Goal: Transaction & Acquisition: Purchase product/service

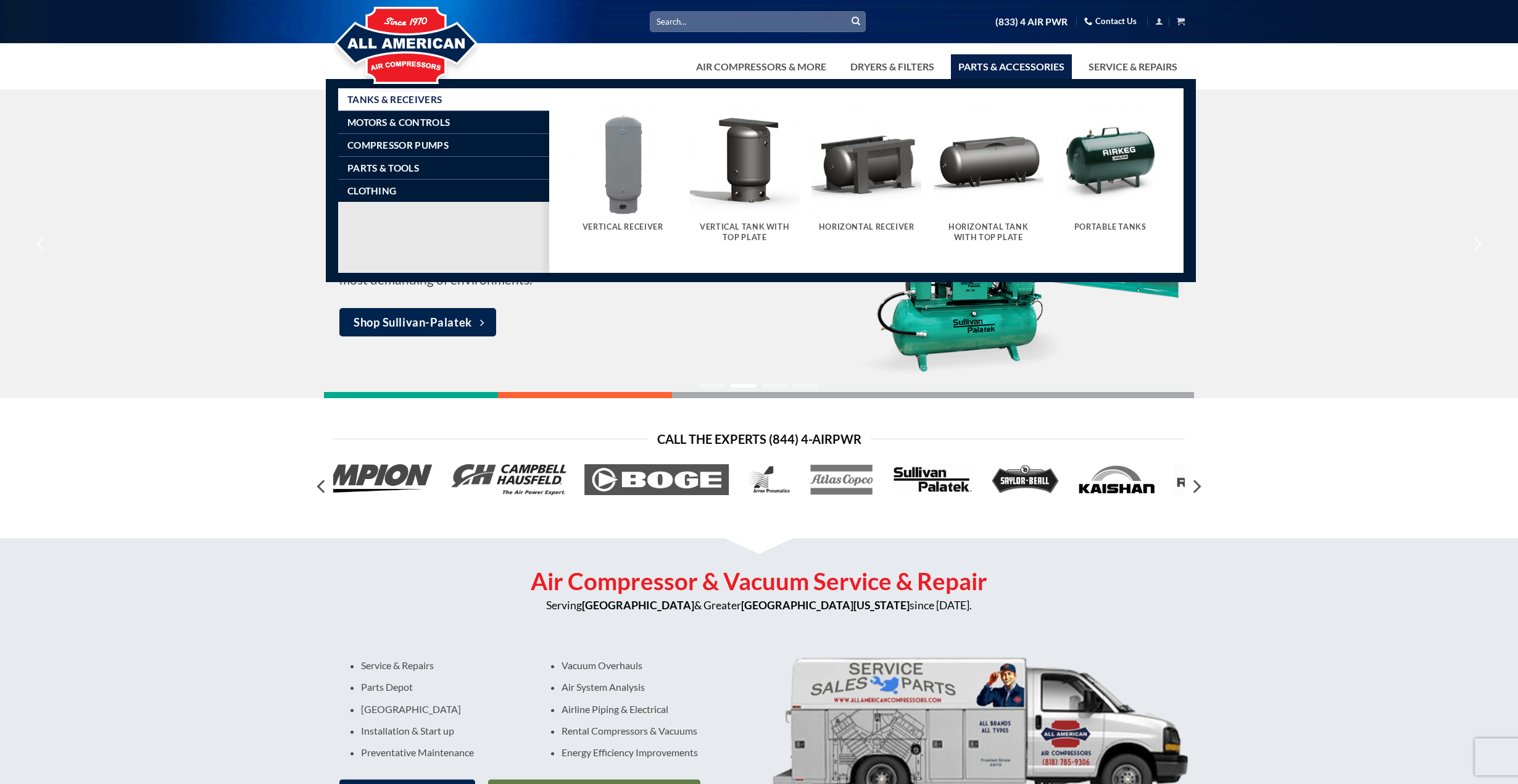
click at [1034, 66] on link "Parts & Accessories" at bounding box center [1011, 66] width 121 height 25
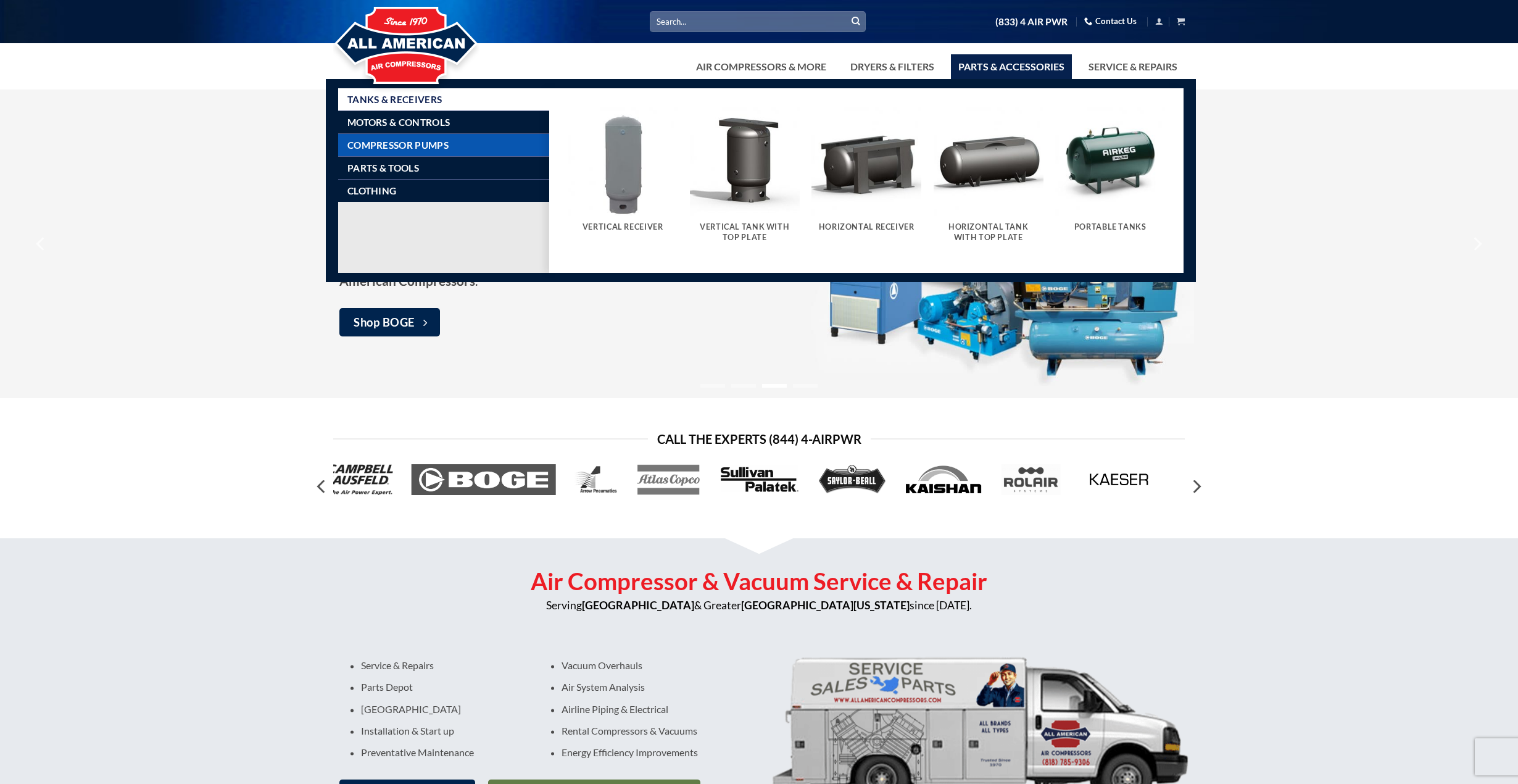
click at [434, 143] on span "Compressor Pumps" at bounding box center [397, 145] width 101 height 10
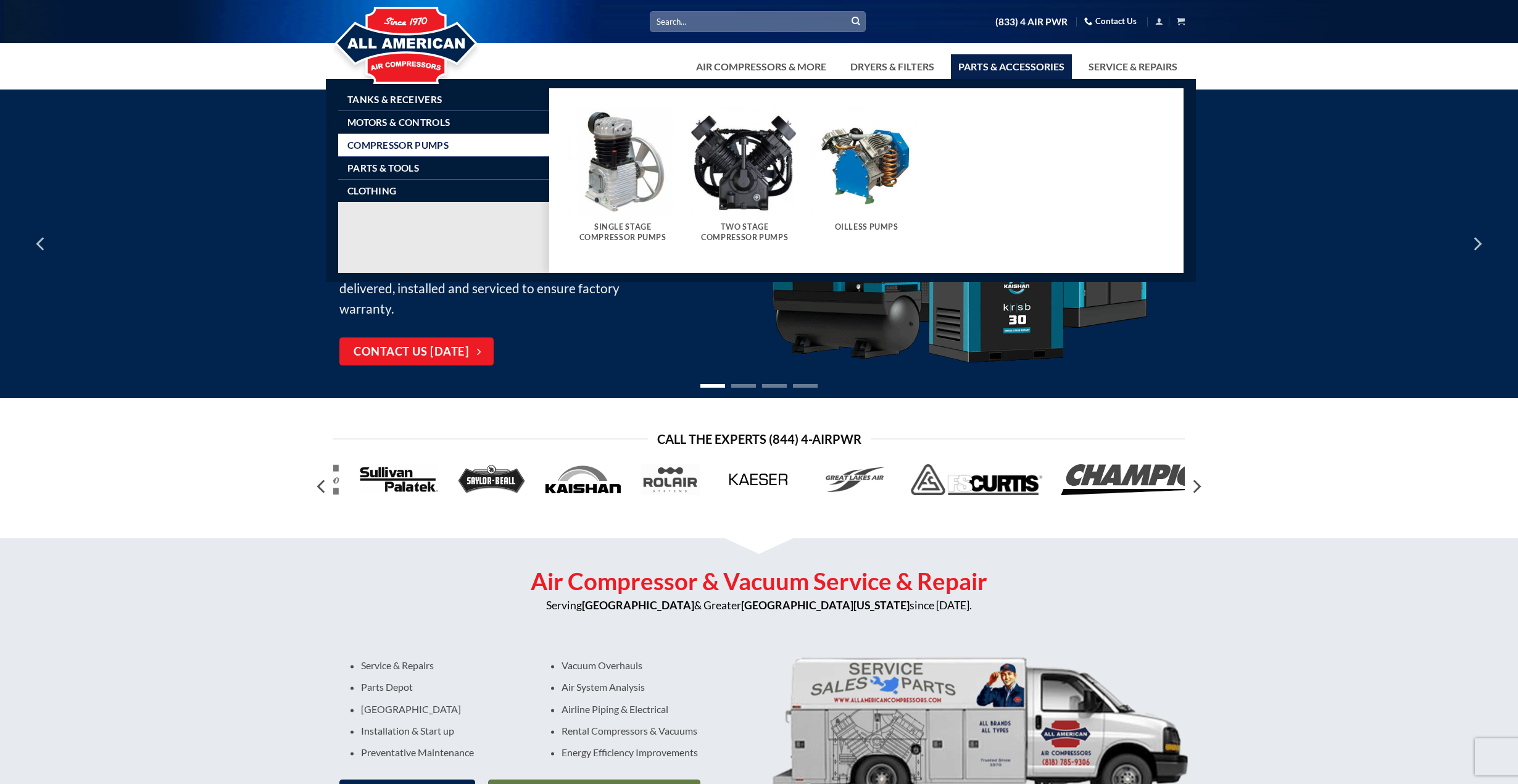
click at [617, 228] on h5 "Single Stage Compressor Pumps" at bounding box center [623, 232] width 98 height 21
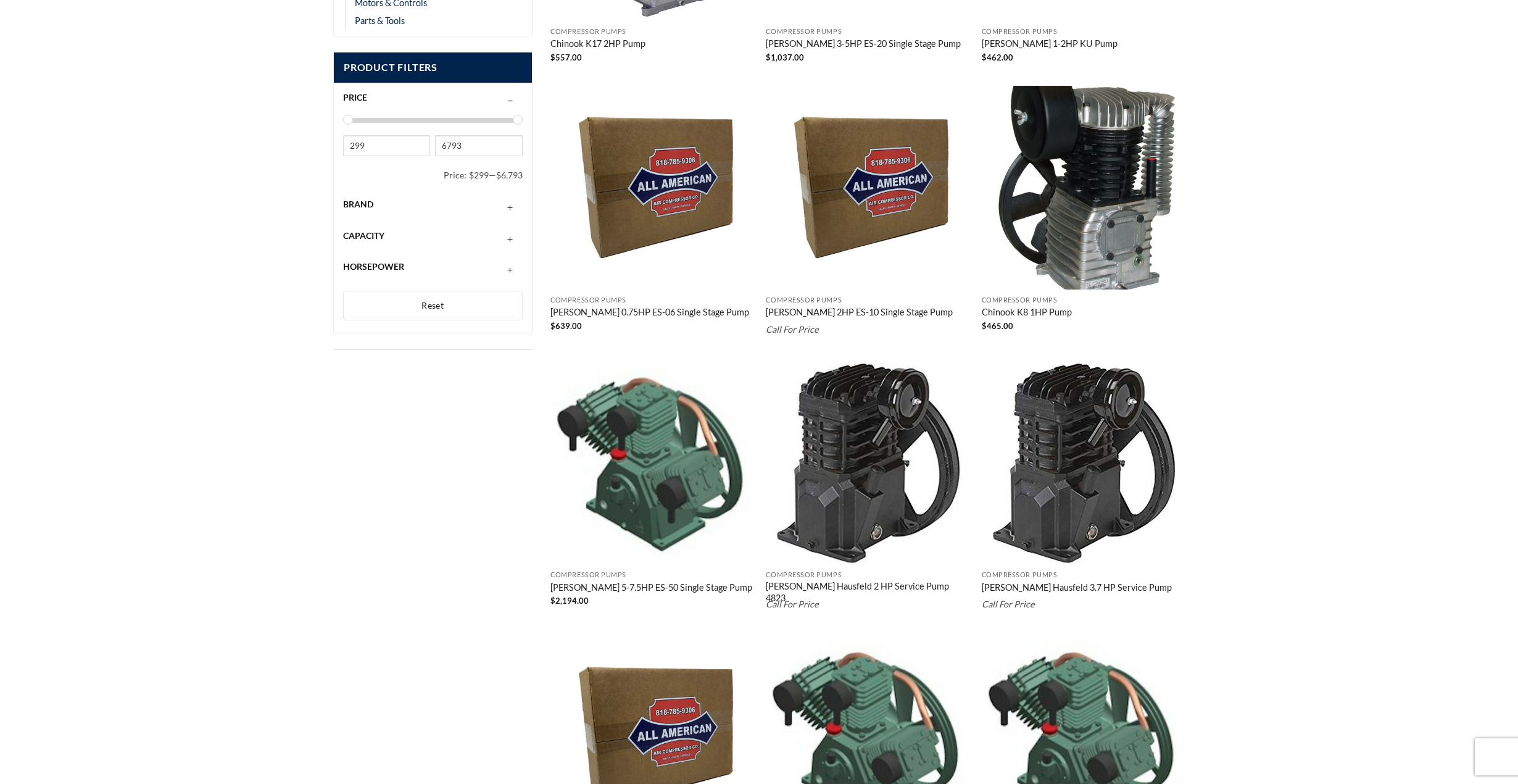
scroll to position [370, 0]
click at [1079, 469] on img "Campbell Hausfeld 3.7 HP Service Pump" at bounding box center [1084, 463] width 204 height 204
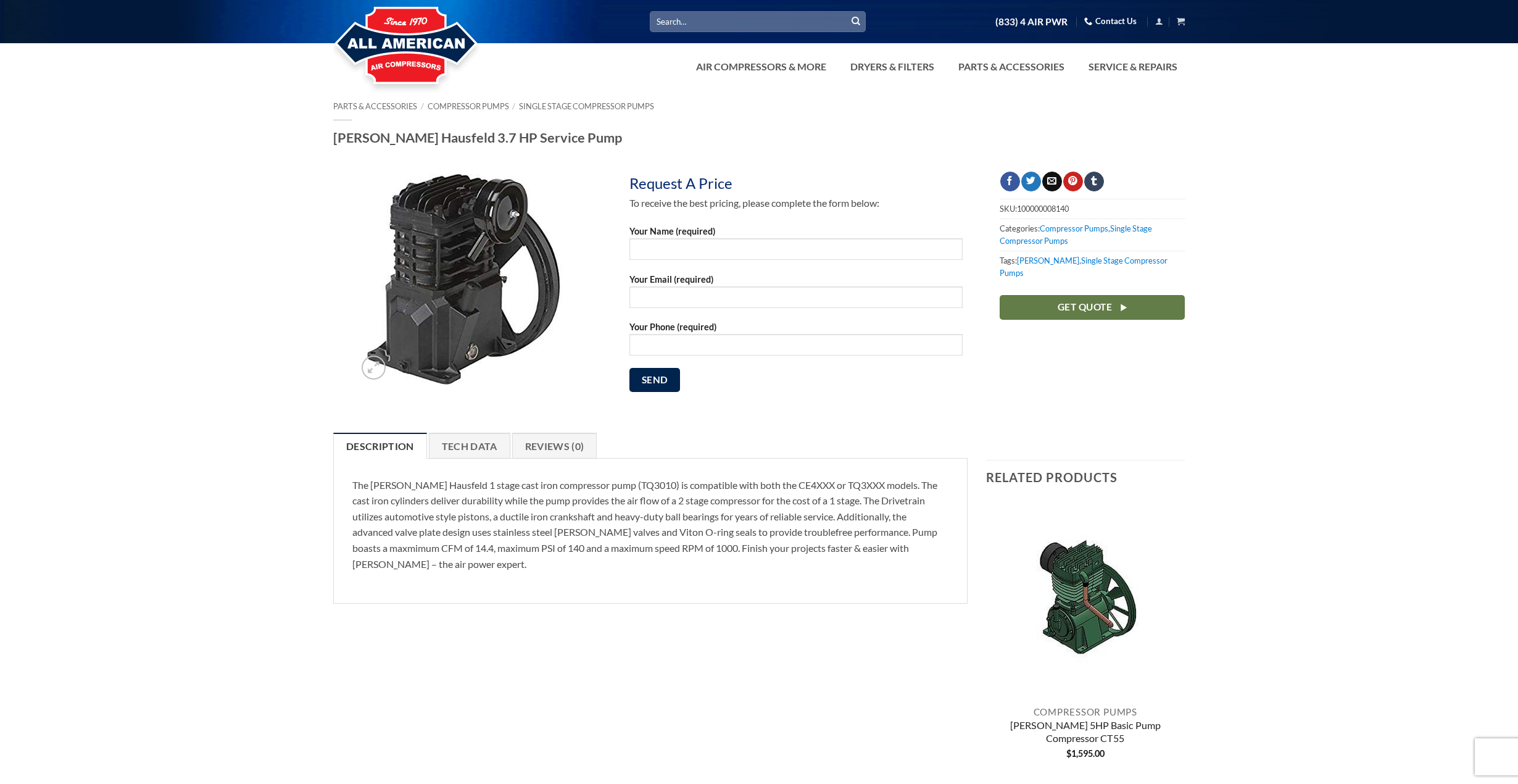
click at [398, 42] on img at bounding box center [406, 47] width 146 height 99
click at [485, 448] on link "Tech Data" at bounding box center [469, 445] width 81 height 26
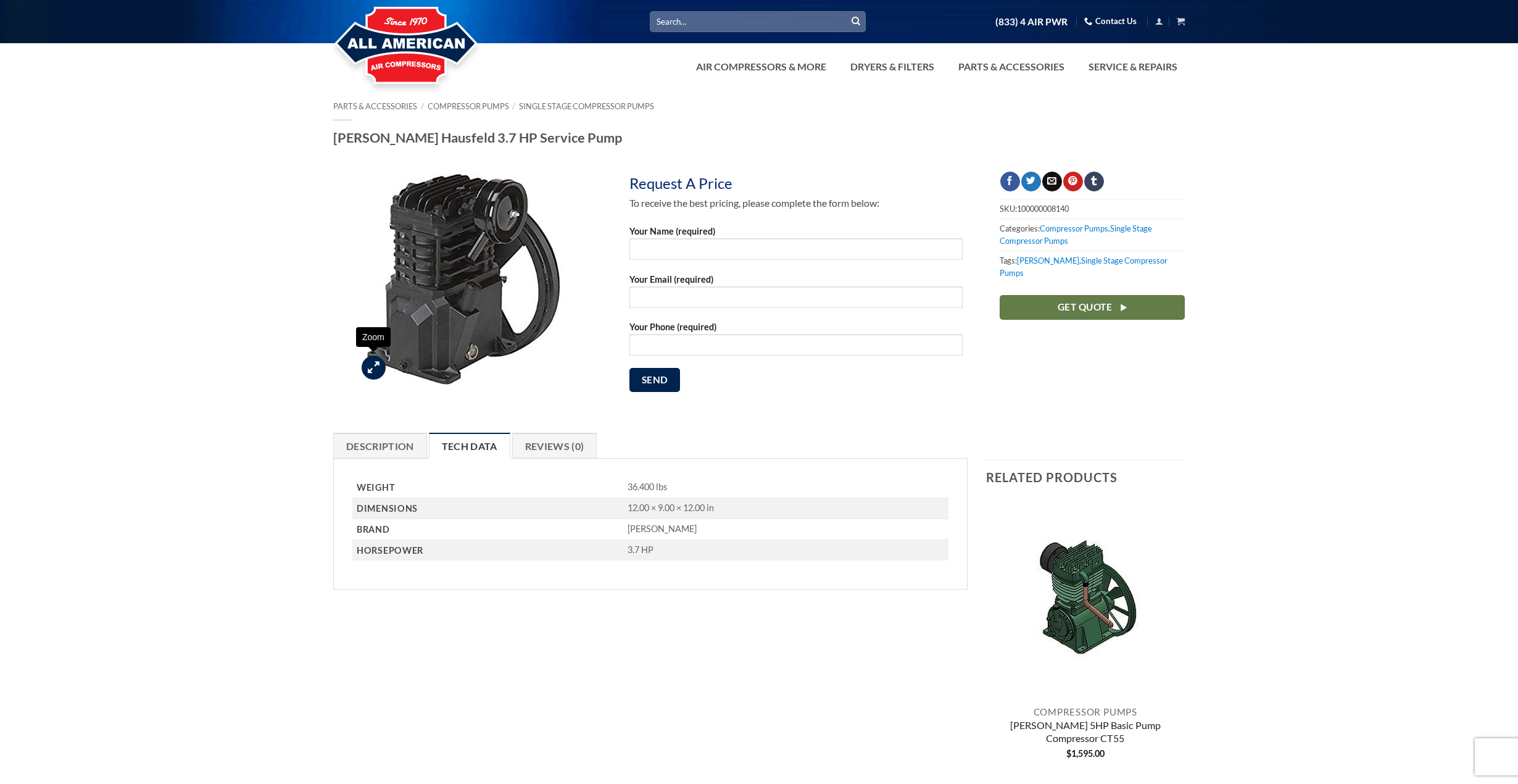
click at [374, 363] on icon "Zoom" at bounding box center [373, 367] width 12 height 13
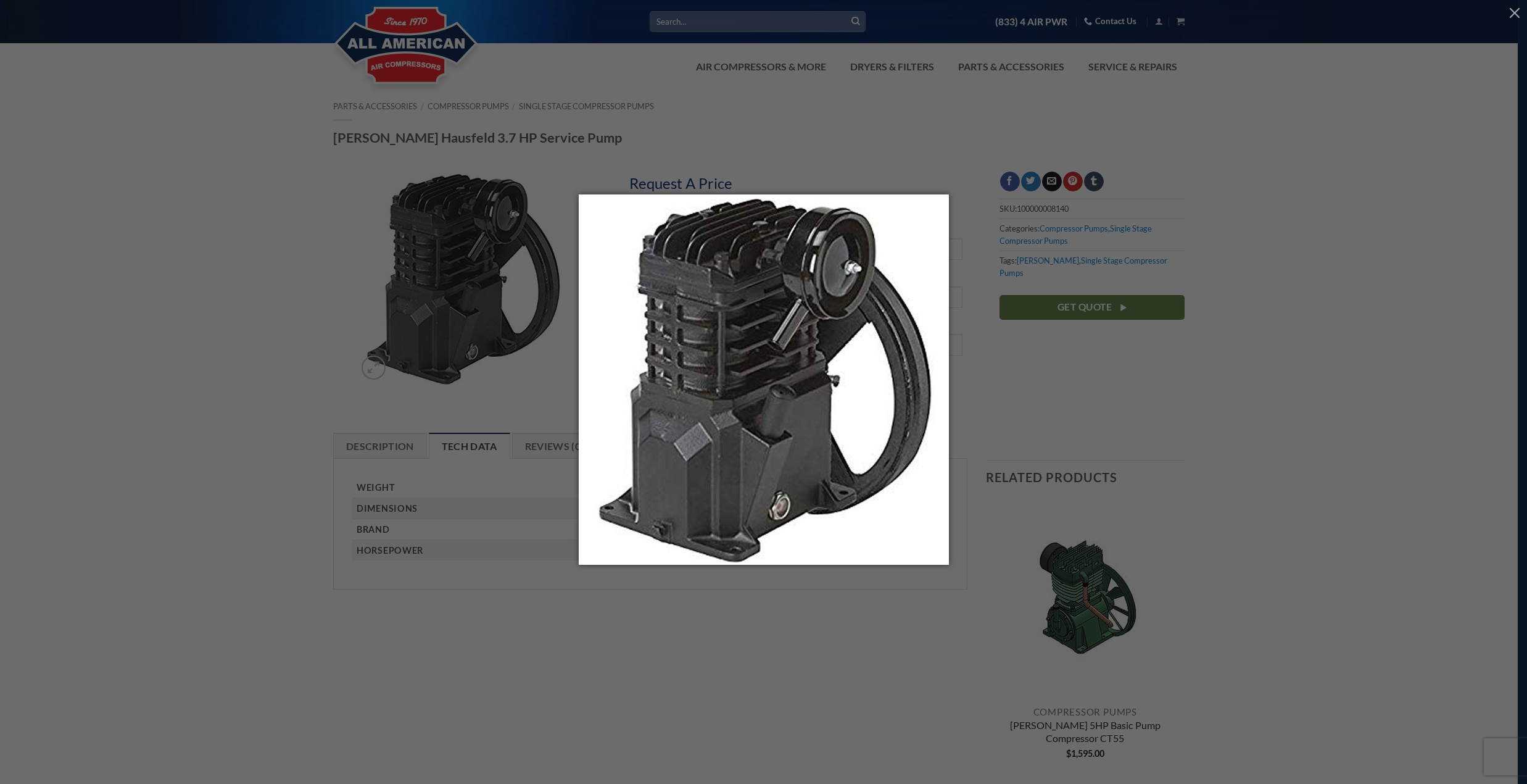
click at [759, 422] on img at bounding box center [764, 392] width 370 height 395
click at [1376, 204] on div at bounding box center [764, 392] width 1527 height 784
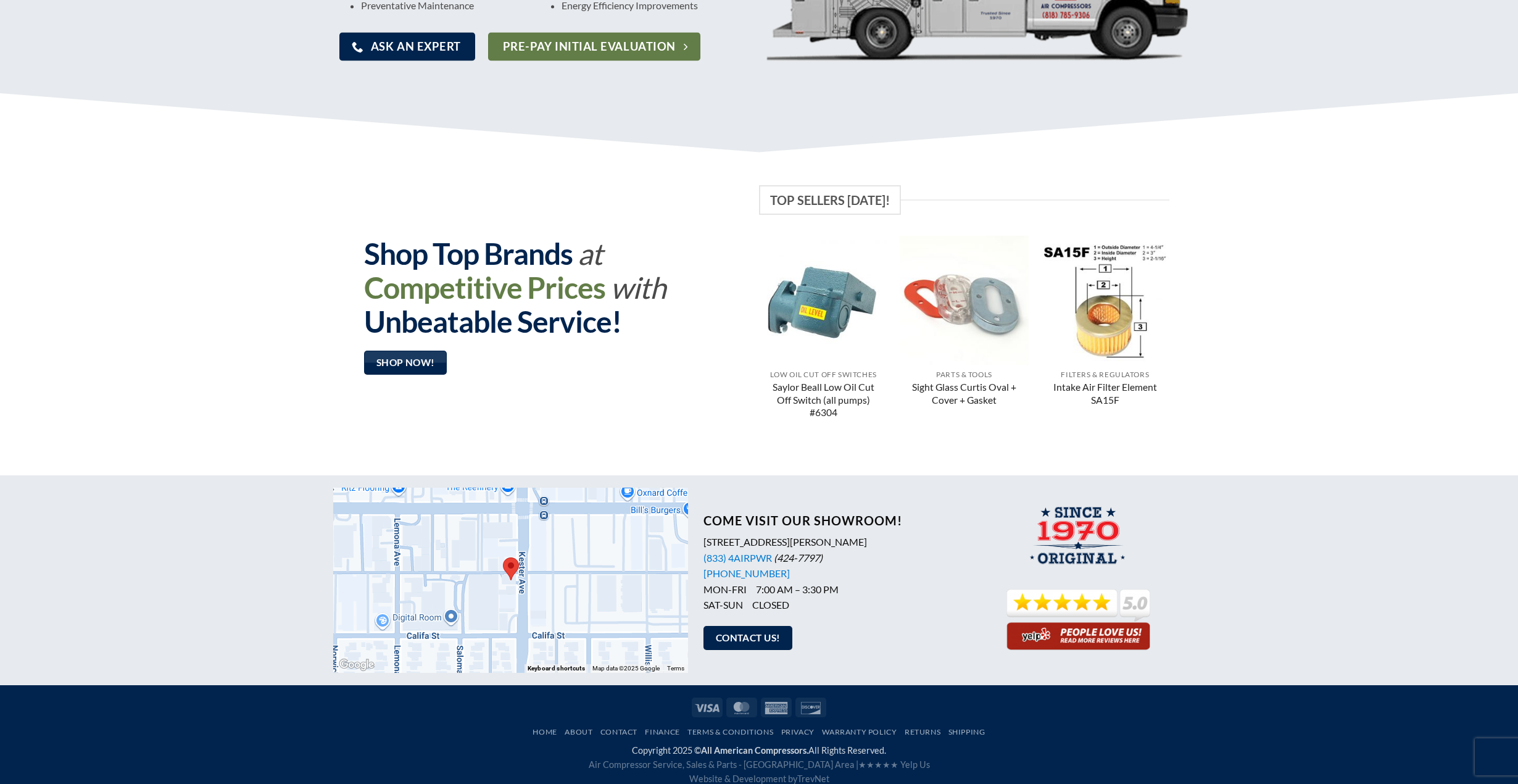
scroll to position [758, 0]
